Goal: Transaction & Acquisition: Purchase product/service

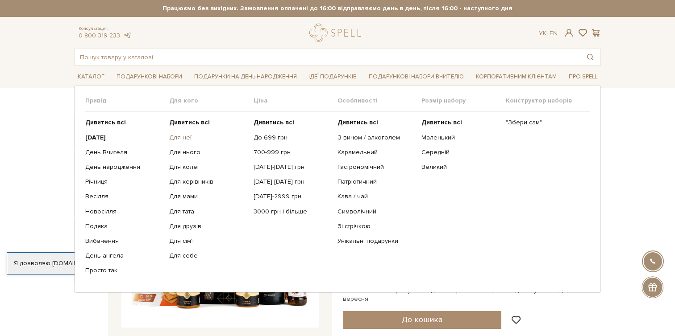
click at [172, 138] on link "Для неї" at bounding box center [207, 138] width 77 height 8
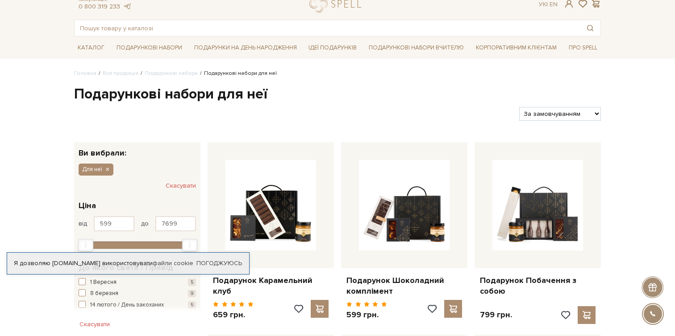
scroll to position [46, 0]
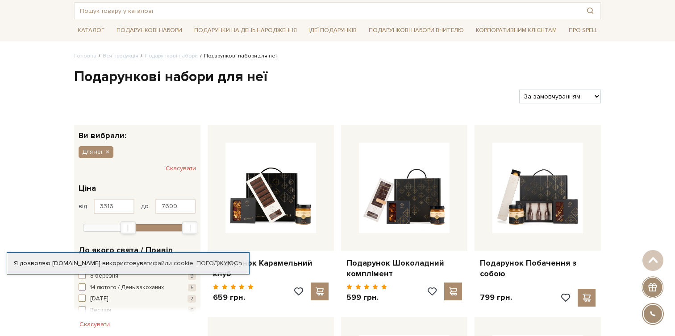
type input "3287"
drag, startPoint x: 87, startPoint y: 227, endPoint x: 128, endPoint y: 224, distance: 40.7
click at [128, 225] on div "Min" at bounding box center [127, 228] width 14 height 12
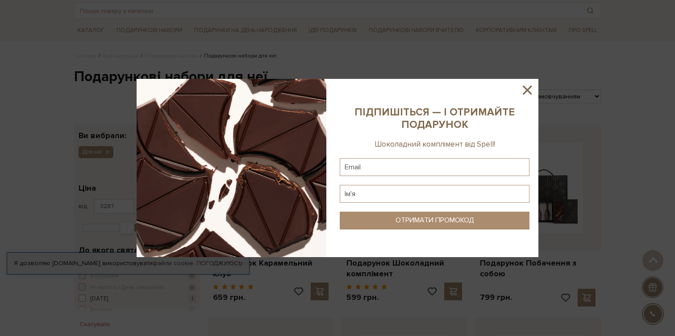
drag, startPoint x: 189, startPoint y: 229, endPoint x: 145, endPoint y: 229, distance: 43.7
click at [524, 90] on icon at bounding box center [526, 90] width 15 height 15
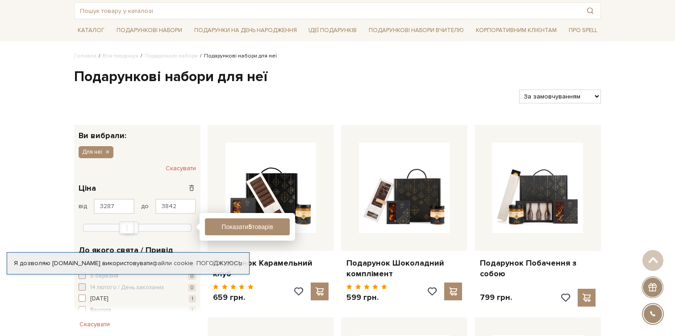
type input "3813"
drag, startPoint x: 146, startPoint y: 227, endPoint x: 130, endPoint y: 230, distance: 15.8
click at [130, 230] on div at bounding box center [137, 227] width 108 height 8
click at [254, 228] on button "Показати 3 товари" at bounding box center [247, 227] width 85 height 17
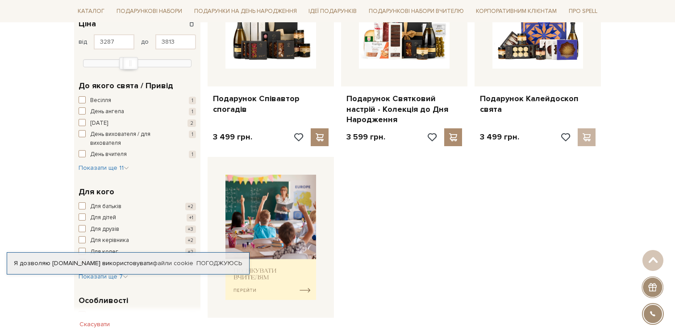
scroll to position [218, 0]
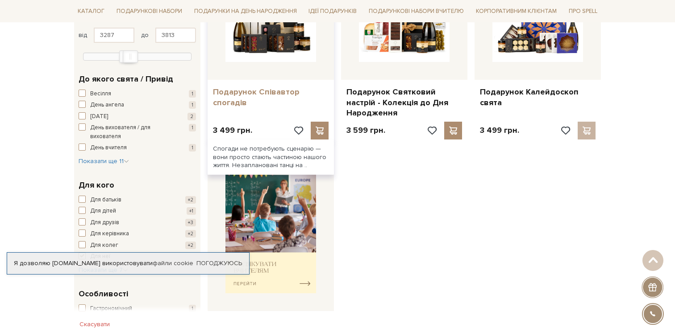
click at [264, 95] on link "Подарунок Співавтор спогадів" at bounding box center [271, 97] width 116 height 21
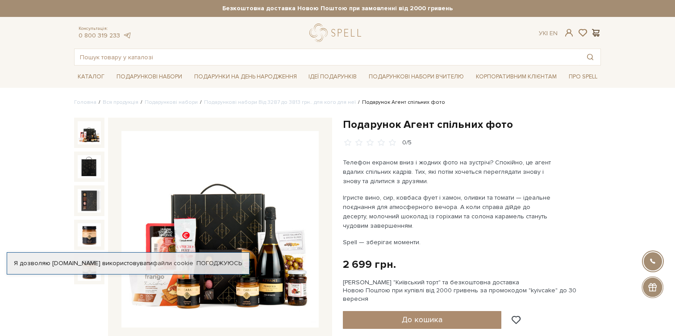
click at [592, 35] on span at bounding box center [595, 32] width 11 height 9
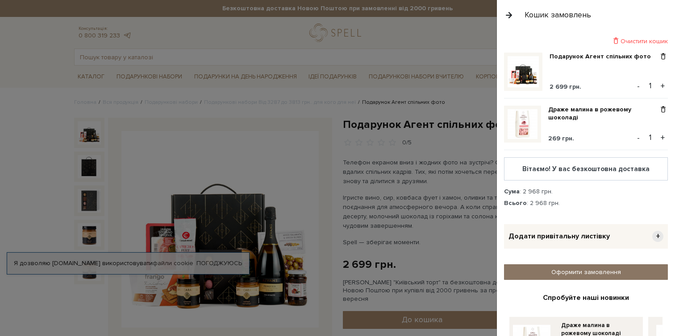
click at [576, 271] on link "Оформити замовлення" at bounding box center [586, 273] width 164 height 16
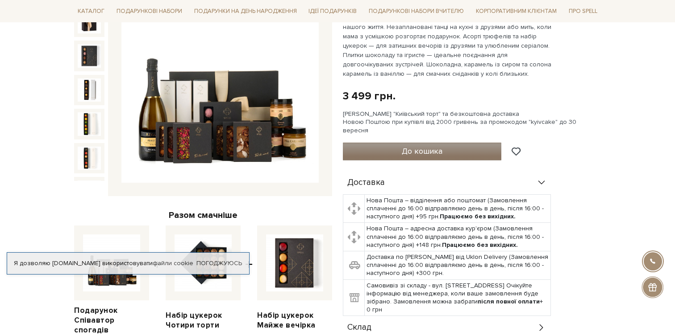
scroll to position [146, 0]
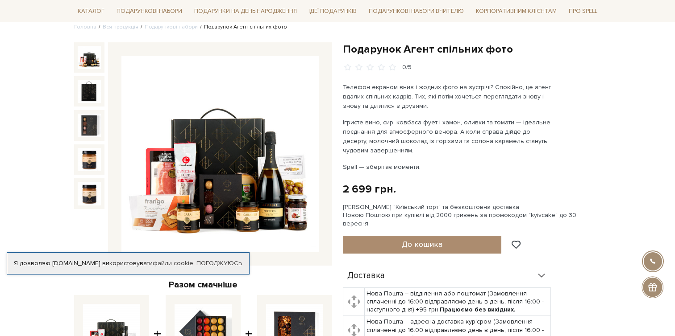
scroll to position [64, 0]
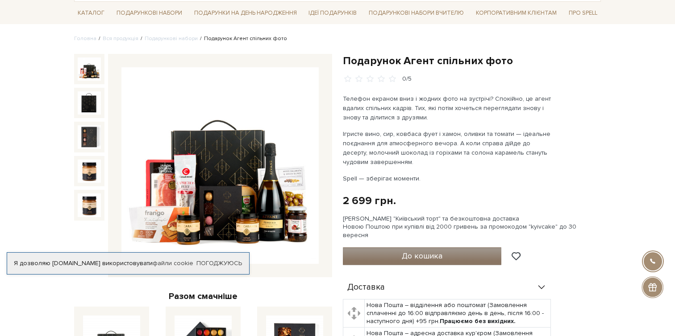
click at [420, 251] on span "До кошика" at bounding box center [421, 256] width 41 height 10
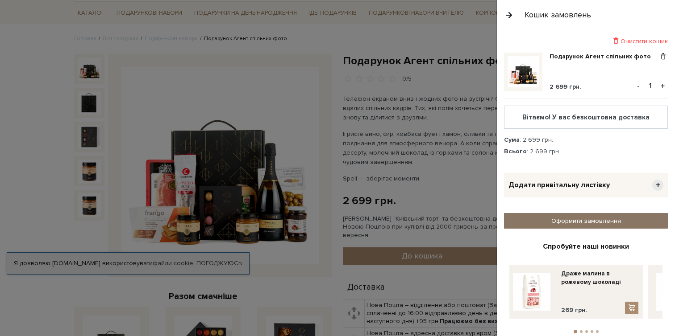
click at [591, 224] on link "Оформити замовлення" at bounding box center [586, 221] width 164 height 16
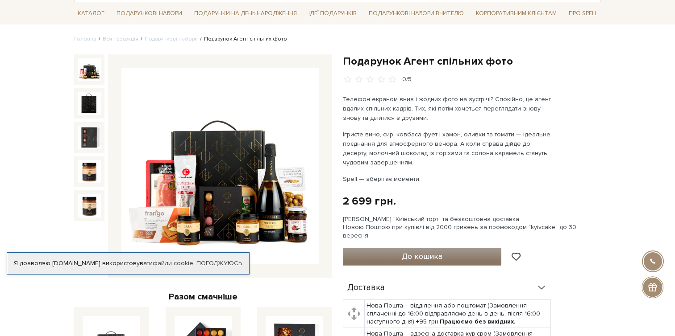
click at [424, 248] on button "До кошика" at bounding box center [422, 257] width 158 height 18
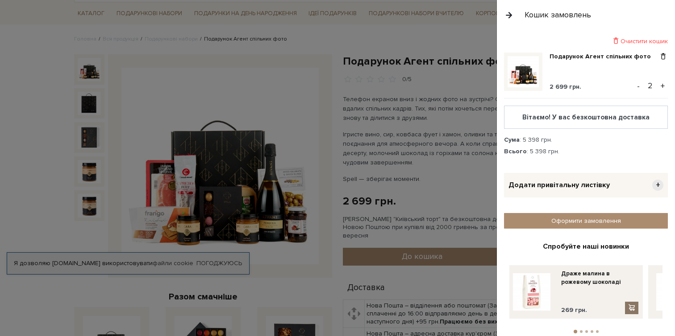
click at [633, 310] on span at bounding box center [631, 308] width 9 height 8
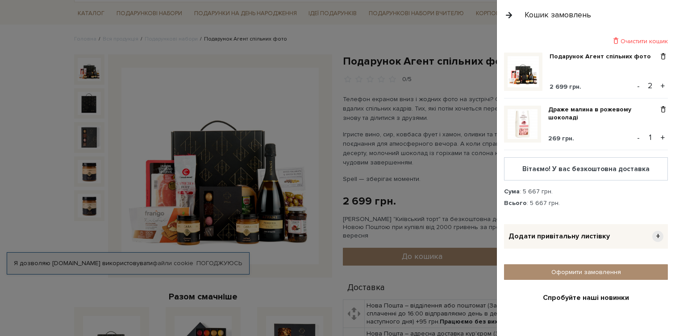
click at [640, 87] on button "-" at bounding box center [637, 85] width 9 height 13
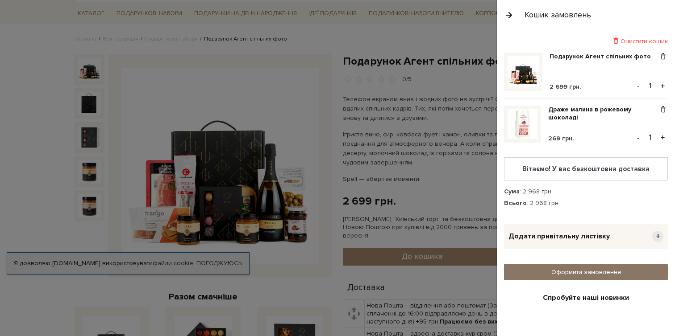
click at [543, 276] on link "Оформити замовлення" at bounding box center [586, 273] width 164 height 16
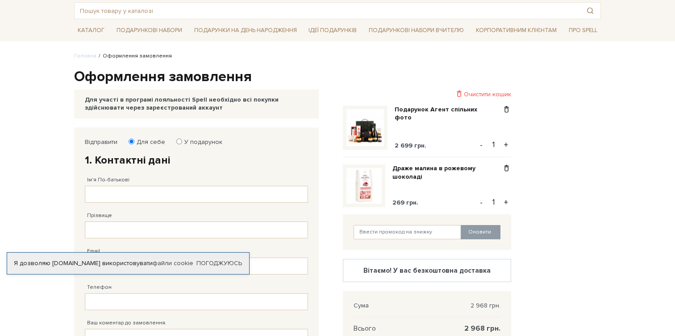
scroll to position [59, 0]
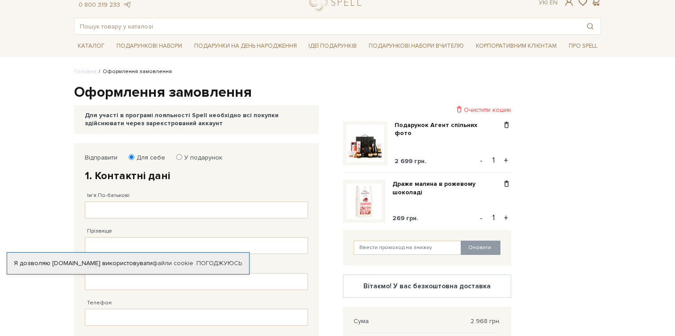
scroll to position [58, 0]
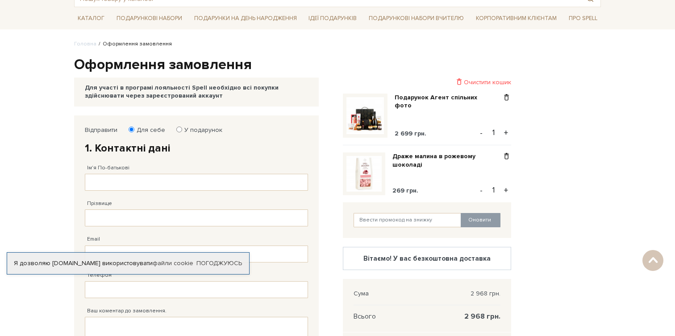
click at [116, 174] on div "Ім'я По-батькові Заповніть поле від 1 до 128 символів!" at bounding box center [196, 173] width 223 height 36
click at [184, 129] on label "У подарунок" at bounding box center [200, 130] width 44 height 8
click at [182, 129] on input "У подарунок" at bounding box center [179, 130] width 6 height 6
radio input "true"
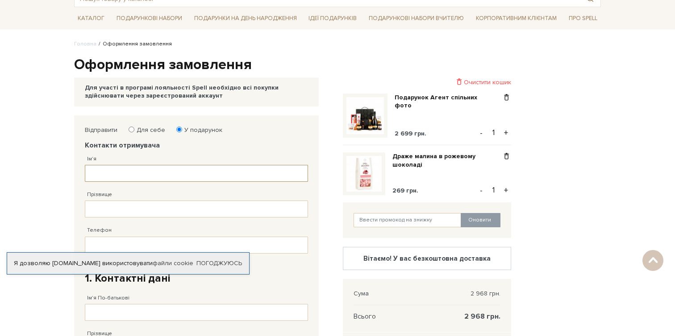
click at [152, 176] on input "Ім'я" at bounding box center [196, 173] width 223 height 17
type input "Анна"
click at [149, 214] on input "Прізвище" at bounding box center [196, 209] width 223 height 17
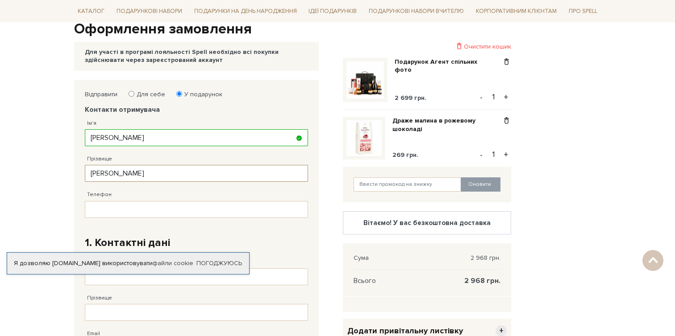
scroll to position [99, 0]
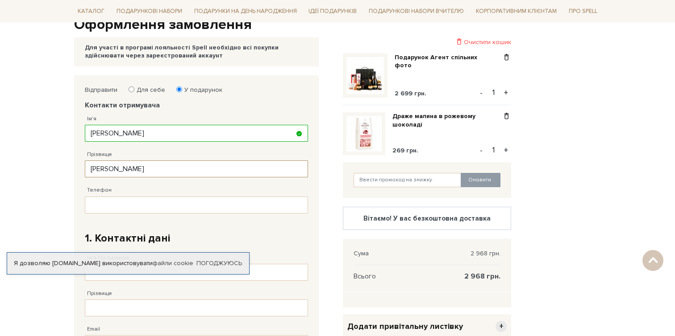
type input "Ромашко"
click at [145, 205] on input "Телефон" at bounding box center [196, 205] width 223 height 17
paste input "38 (093) 617 30 17"
type input "38 (093) 617 30 17"
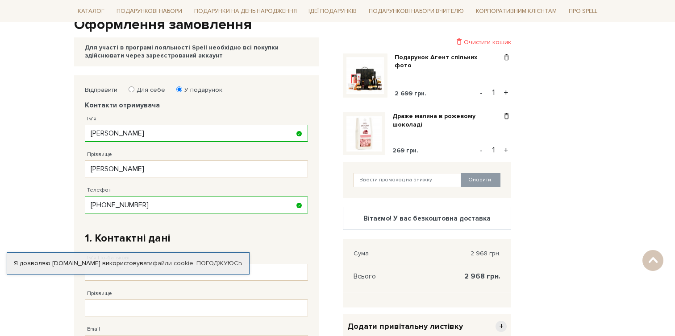
click at [195, 223] on fieldset "Відправити Для себе У подарунок Контакти отримувача Ім'я Анна Заповніть поле! П…" at bounding box center [196, 285] width 223 height 398
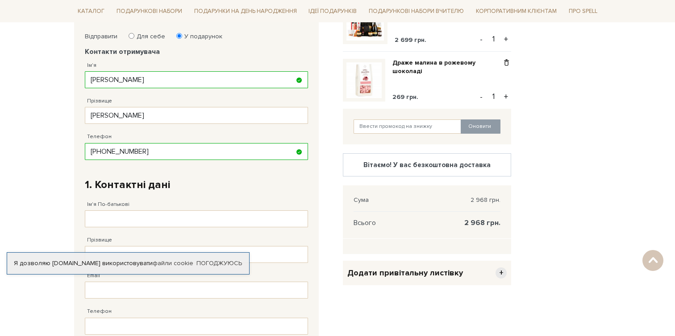
scroll to position [167, 0]
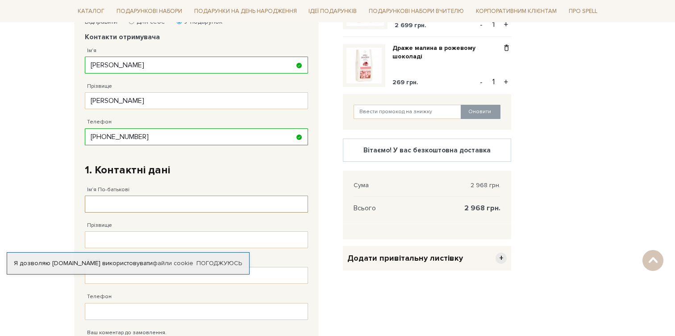
click at [171, 211] on input "Ім'я По-батькові" at bounding box center [196, 204] width 223 height 17
type input "Уляна Зеновіївна"
click at [171, 244] on input "Прізвище" at bounding box center [196, 240] width 223 height 17
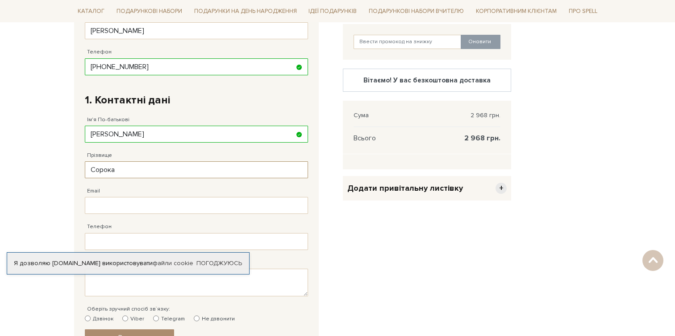
scroll to position [237, 0]
type input "Сорока"
click at [141, 206] on input "Email" at bounding box center [196, 205] width 223 height 17
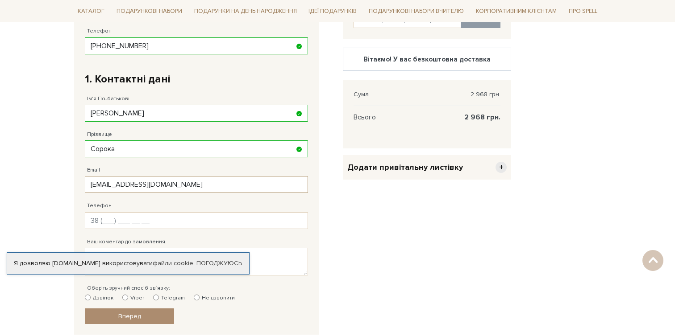
type input "sorokairuna40@gmail.com"
click at [187, 216] on input "Телефон" at bounding box center [196, 220] width 223 height 17
type input "38 (093) 322 29 69"
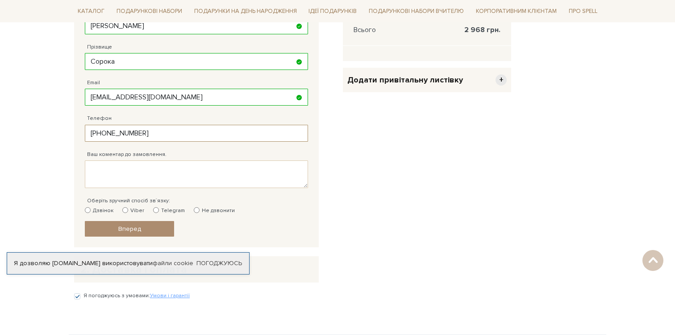
scroll to position [352, 0]
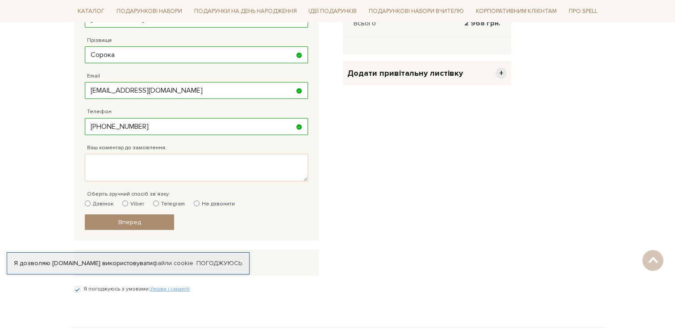
click at [167, 203] on label "Telegram" at bounding box center [169, 204] width 32 height 8
click at [159, 203] on input "Telegram" at bounding box center [156, 204] width 6 height 6
radio input "true"
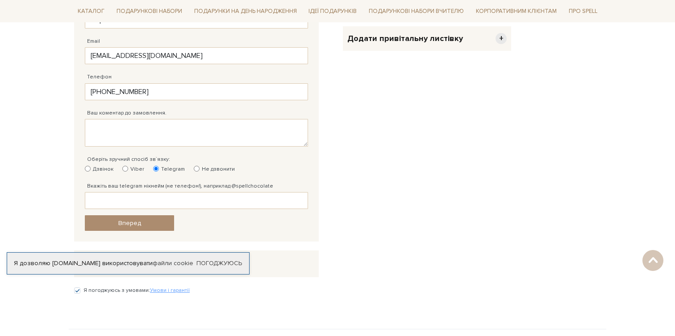
scroll to position [393, 0]
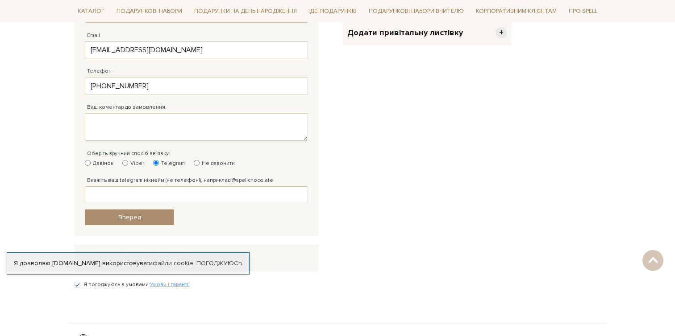
click at [147, 207] on fieldset "Відправити Для себе У подарунок Контакти отримувача Ім'я Анна Заповніть поле! П…" at bounding box center [196, 9] width 223 height 434
click at [140, 197] on input "Вкажіть ваш telegram нікнейм (не телефон!), наприклад @spellchocolate" at bounding box center [196, 194] width 223 height 17
type input "@soroka_u27"
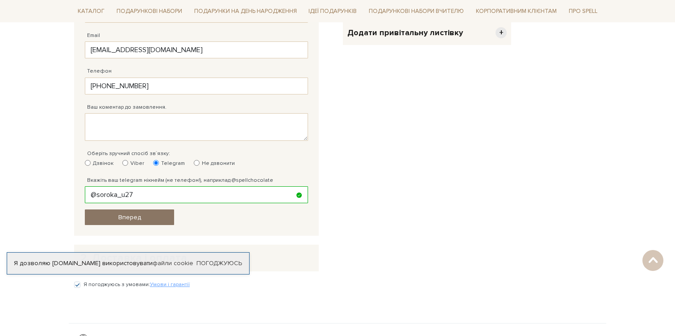
click at [141, 221] on link "Вперед" at bounding box center [129, 218] width 89 height 16
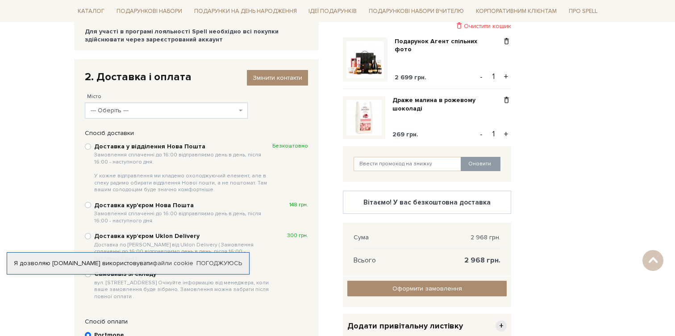
scroll to position [111, 0]
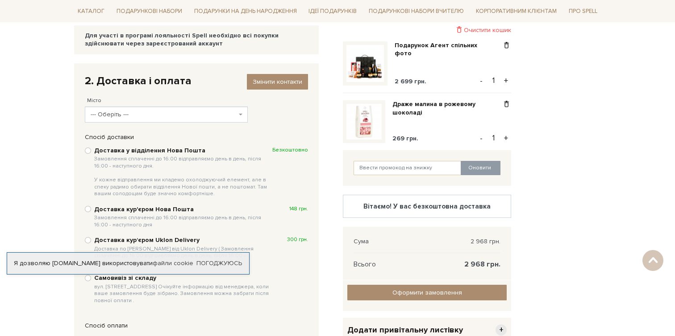
click at [207, 124] on div "2. Доставка і оплата Змінити контакти Місто --- Оберіть --- Київ Харків Дніпро …" at bounding box center [196, 99] width 232 height 58
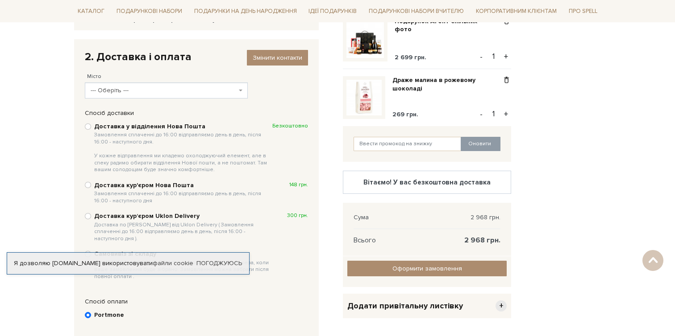
scroll to position [140, 0]
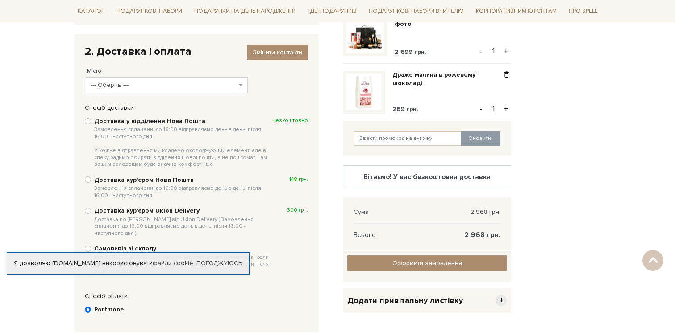
click at [182, 95] on div "2. Доставка і оплата Змінити контакти Місто --- Оберіть --- Київ Харків Дніпро …" at bounding box center [196, 69] width 232 height 58
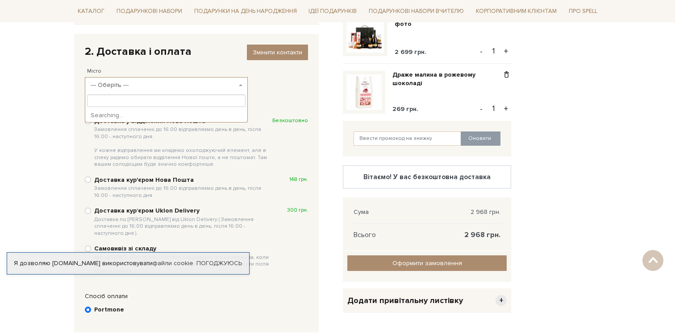
click at [173, 84] on span "--- Оберіть ---" at bounding box center [164, 85] width 146 height 9
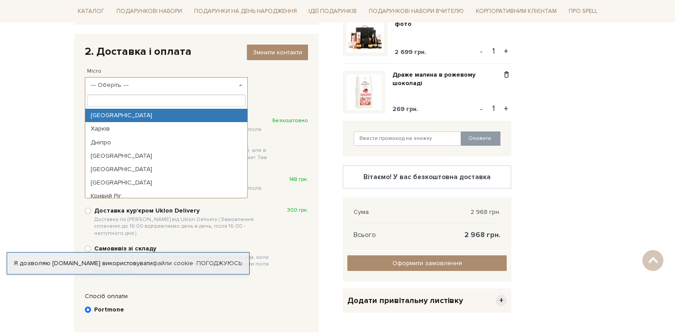
select select "Київ"
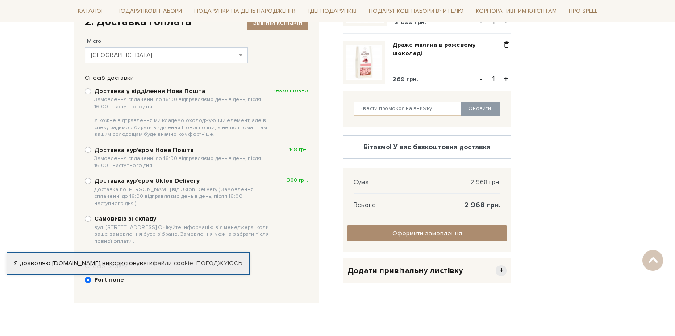
scroll to position [172, 0]
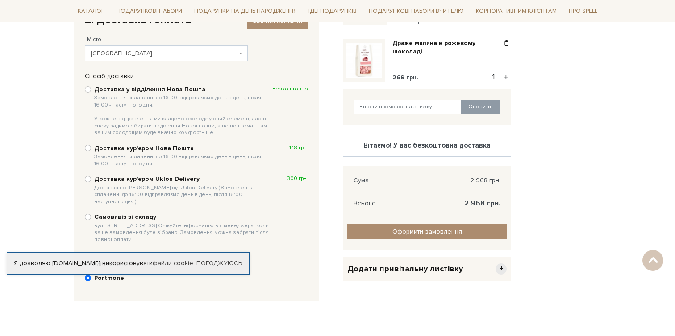
click at [166, 178] on b "Доставка курʼєром Uklon Delivery Доставка по Києву від Uklon Delivery ( Замовле…" at bounding box center [183, 190] width 178 height 30
click at [91, 178] on input "Доставка курʼєром Uklon Delivery Доставка по Києву від Uklon Delivery ( Замовле…" at bounding box center [88, 179] width 6 height 6
radio input "true"
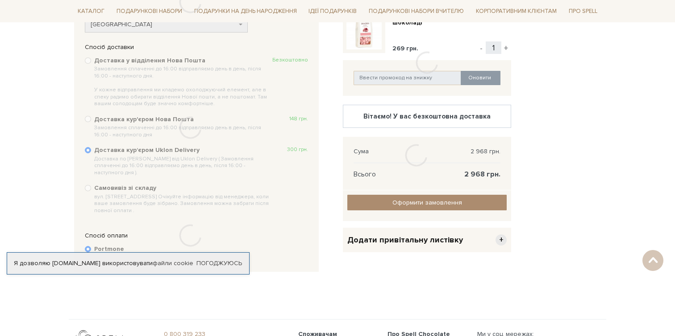
scroll to position [204, 0]
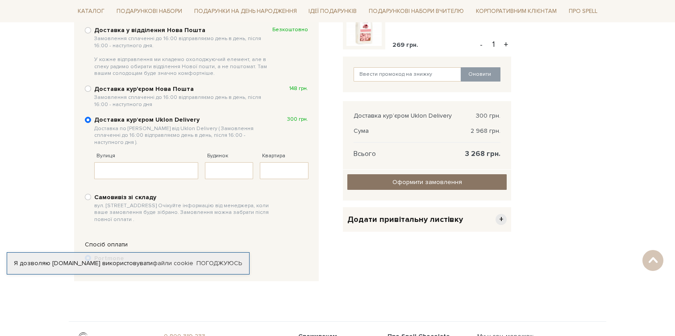
click at [403, 182] on span "Оформити замовлення" at bounding box center [427, 182] width 70 height 8
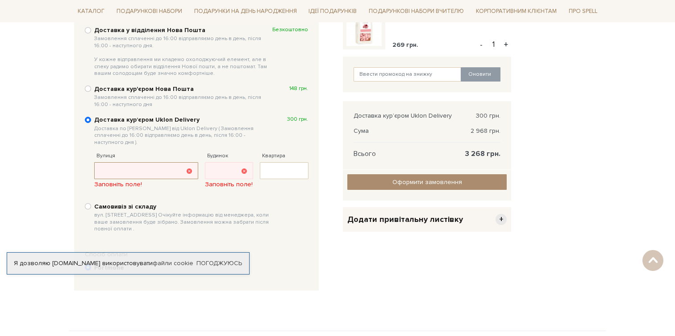
click at [150, 162] on input "Вулиця" at bounding box center [146, 170] width 104 height 17
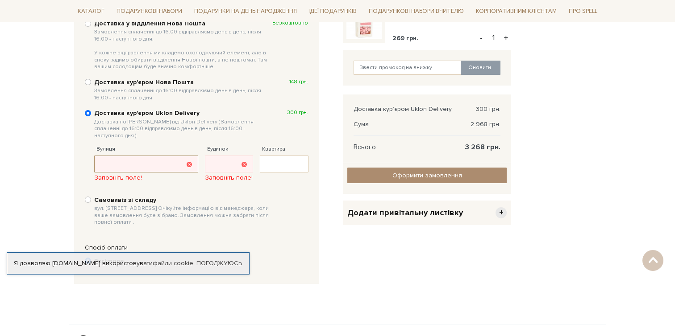
scroll to position [207, 0]
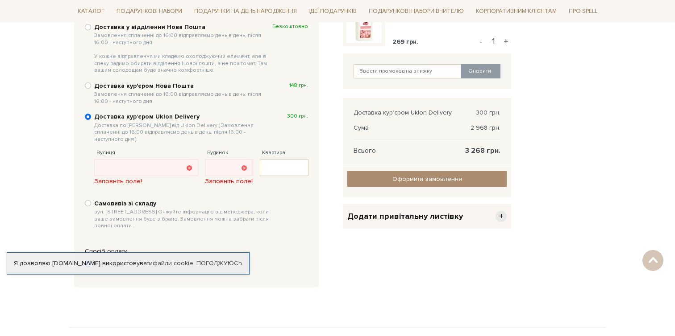
click at [406, 220] on span "Додати привітальну листівку" at bounding box center [405, 216] width 116 height 10
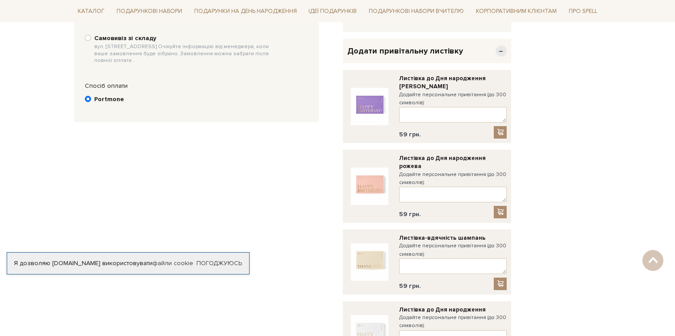
scroll to position [378, 0]
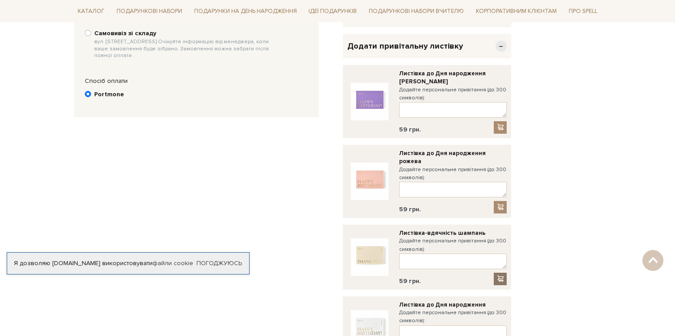
click at [497, 275] on span at bounding box center [500, 279] width 9 height 8
click at [444, 256] on textarea at bounding box center [453, 262] width 108 height 16
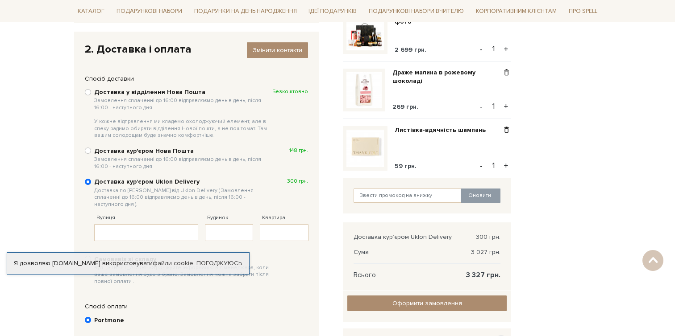
scroll to position [141, 0]
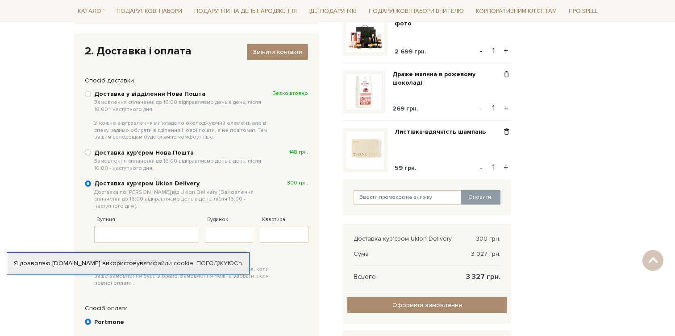
click at [484, 166] on button "-" at bounding box center [480, 167] width 9 height 13
click at [506, 132] on span at bounding box center [505, 132] width 9 height 8
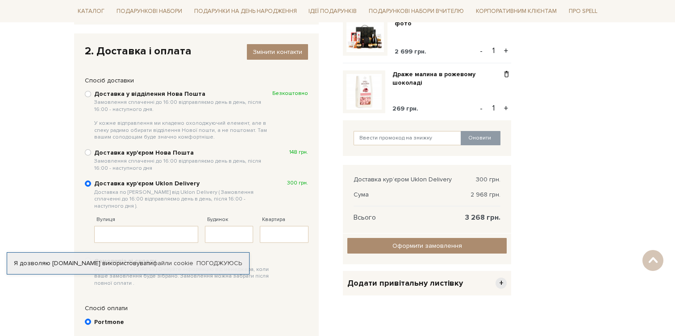
scroll to position [135, 0]
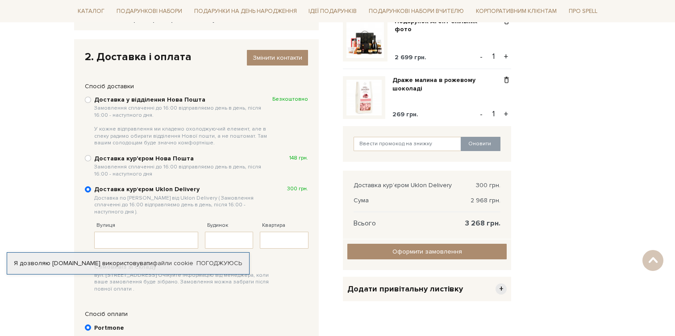
click at [504, 288] on span "+" at bounding box center [500, 289] width 11 height 11
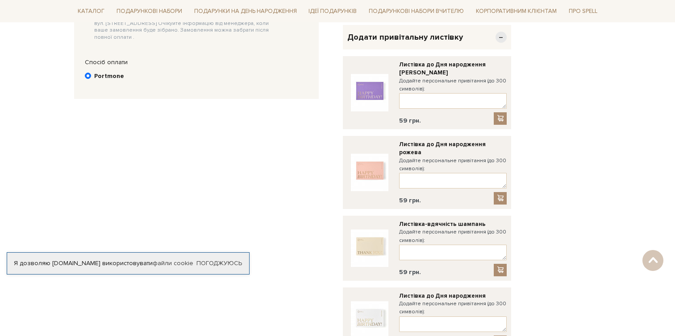
scroll to position [490, 0]
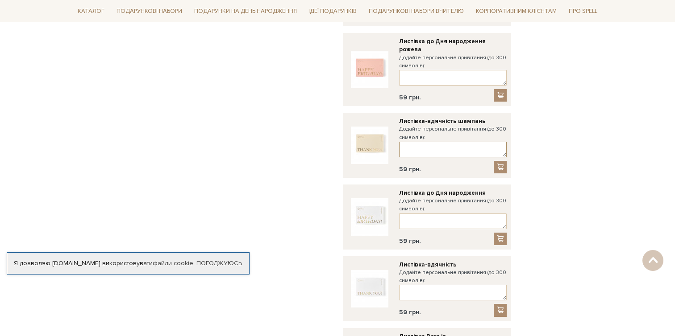
click at [413, 146] on textarea at bounding box center [453, 150] width 108 height 16
paste textarea "Дякуємо тобі за час, який ми провели разом у команді. Твій внесок, підтримка та…"
click at [430, 142] on textarea "Дякуємо тобі за час, який ми провели разом у команді. Твій внесок, підтримка та…" at bounding box center [453, 150] width 108 height 16
click at [433, 143] on textarea "Дякуємо тобі за час, який ми провели разом у команді. Твій внесок, підтримка та…" at bounding box center [453, 150] width 108 height 16
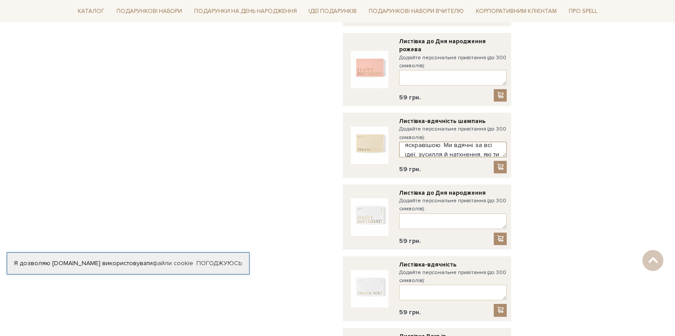
scroll to position [103, 0]
drag, startPoint x: 421, startPoint y: 147, endPoint x: 405, endPoint y: 143, distance: 16.6
click at [405, 143] on textarea "Дякуємо тобі за час, який ми провели разом у команді. Твій внесок, підтримка та…" at bounding box center [453, 150] width 108 height 16
type textarea "Дякуємо тобі за час, який ми провели разом у команді. Твій внесок, підтримка та…"
click at [497, 163] on span at bounding box center [500, 167] width 9 height 8
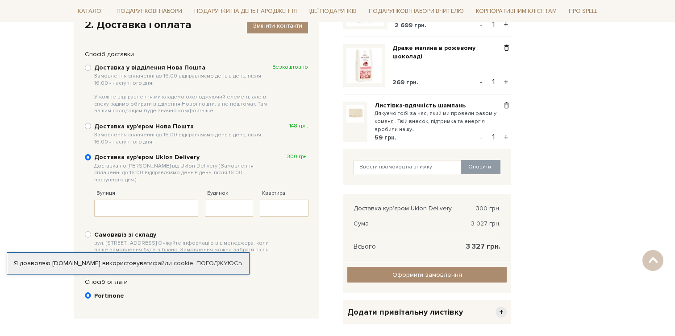
scroll to position [163, 0]
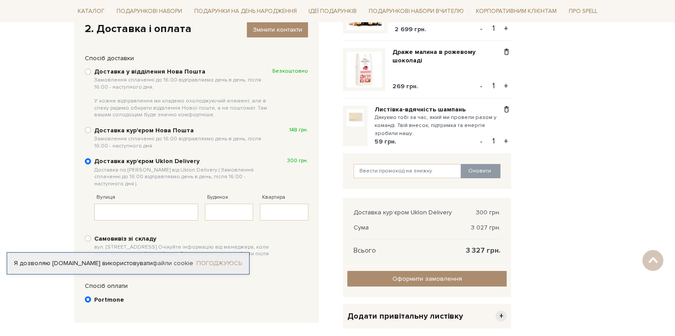
click at [225, 265] on link "Погоджуюсь" at bounding box center [219, 264] width 46 height 8
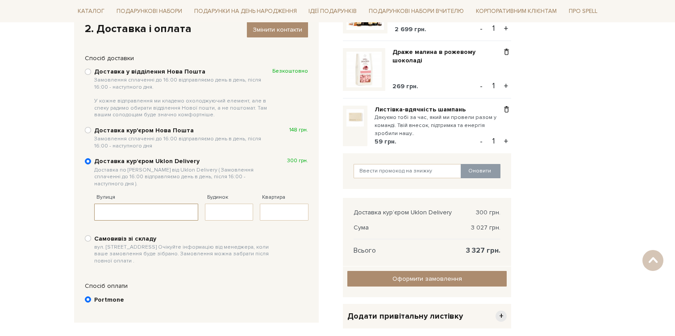
click at [144, 207] on input "Вулиця" at bounding box center [146, 212] width 104 height 17
type input "Верхня"
click at [225, 204] on input "Будинок" at bounding box center [229, 212] width 49 height 17
type input "3"
click at [297, 207] on input "Квартира" at bounding box center [284, 212] width 49 height 17
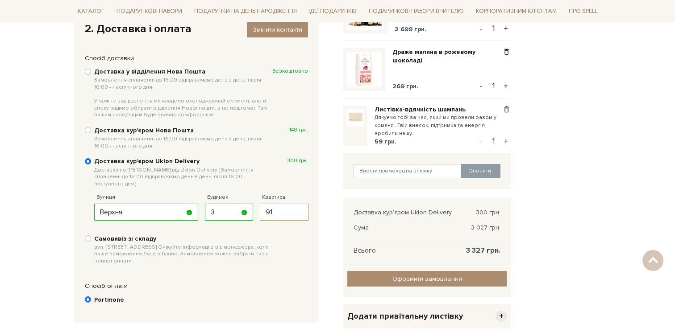
type input "91"
click at [592, 274] on div "Відправити Для себе У подарунок Контакти отримувача Ім'я Анна Заповніть поле! П…" at bounding box center [337, 188] width 537 height 354
click at [470, 281] on link "Оформити замовлення" at bounding box center [426, 279] width 159 height 16
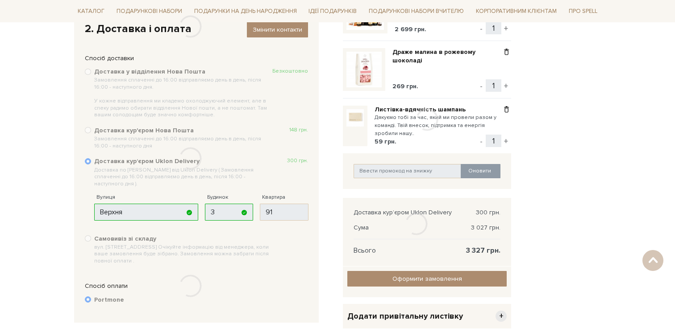
scroll to position [199, 0]
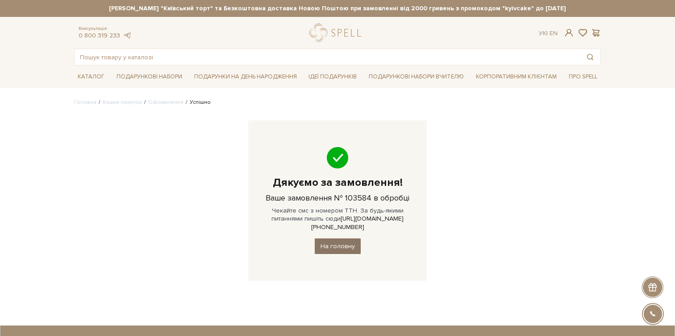
click at [339, 239] on link "На головну" at bounding box center [338, 247] width 46 height 16
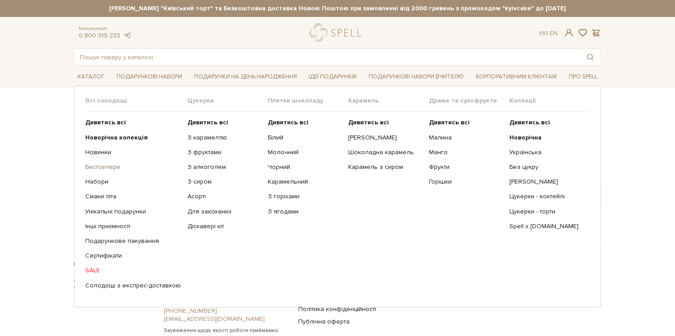
click at [104, 168] on link "Бестселери" at bounding box center [132, 167] width 95 height 8
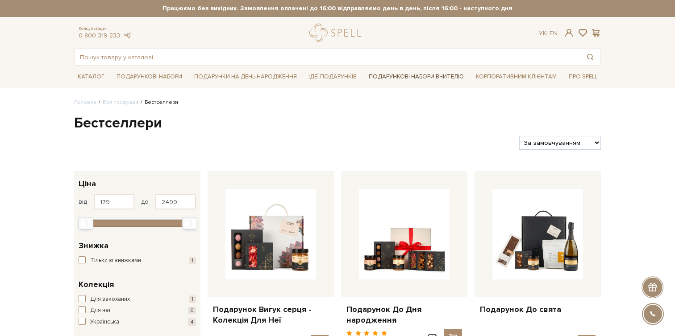
click at [397, 75] on link "Подарункові набори Вчителю" at bounding box center [416, 76] width 102 height 15
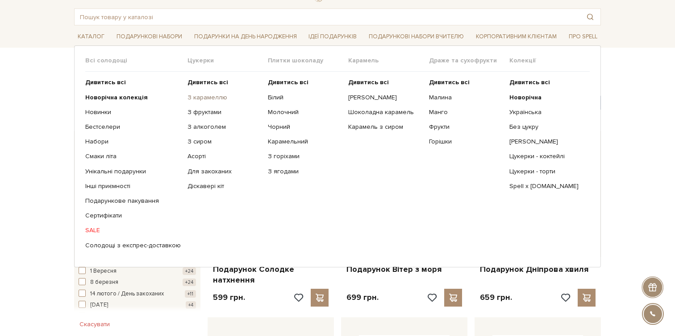
scroll to position [44, 0]
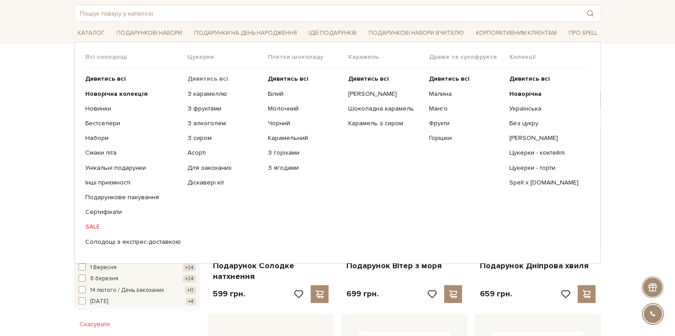
click at [199, 79] on b "Дивитись всі" at bounding box center [207, 79] width 41 height 8
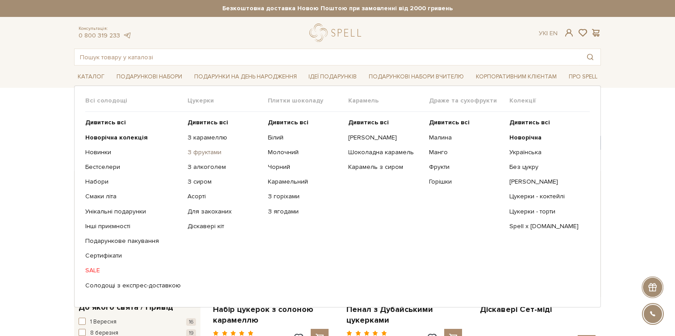
click at [207, 155] on link "З фруктами" at bounding box center [224, 153] width 74 height 8
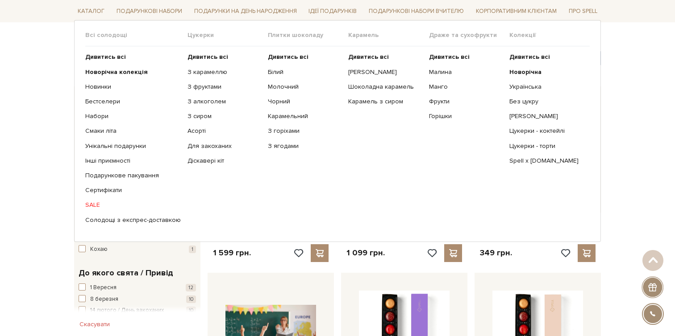
scroll to position [86, 0]
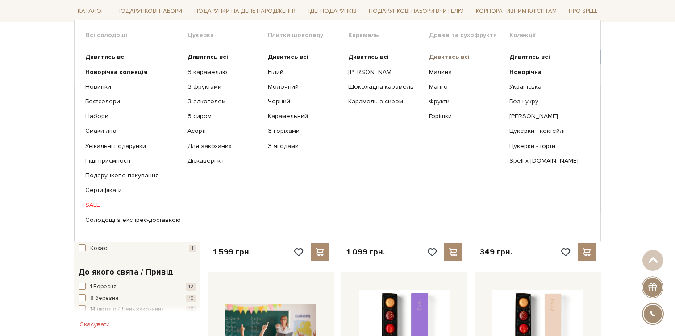
click at [455, 58] on b "Дивитись всі" at bounding box center [449, 57] width 41 height 8
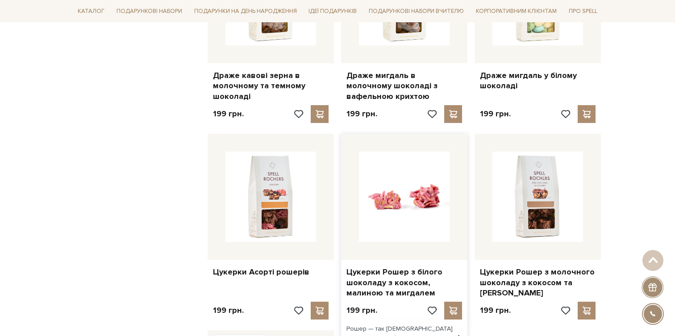
scroll to position [807, 0]
